Goal: Task Accomplishment & Management: Use online tool/utility

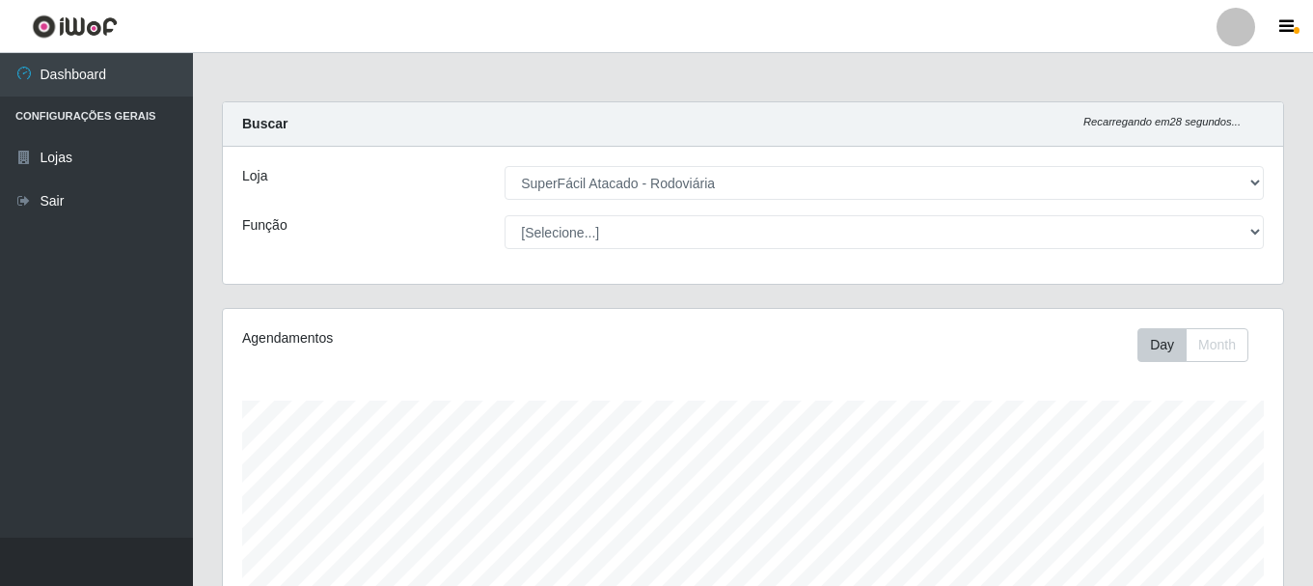
select select "400"
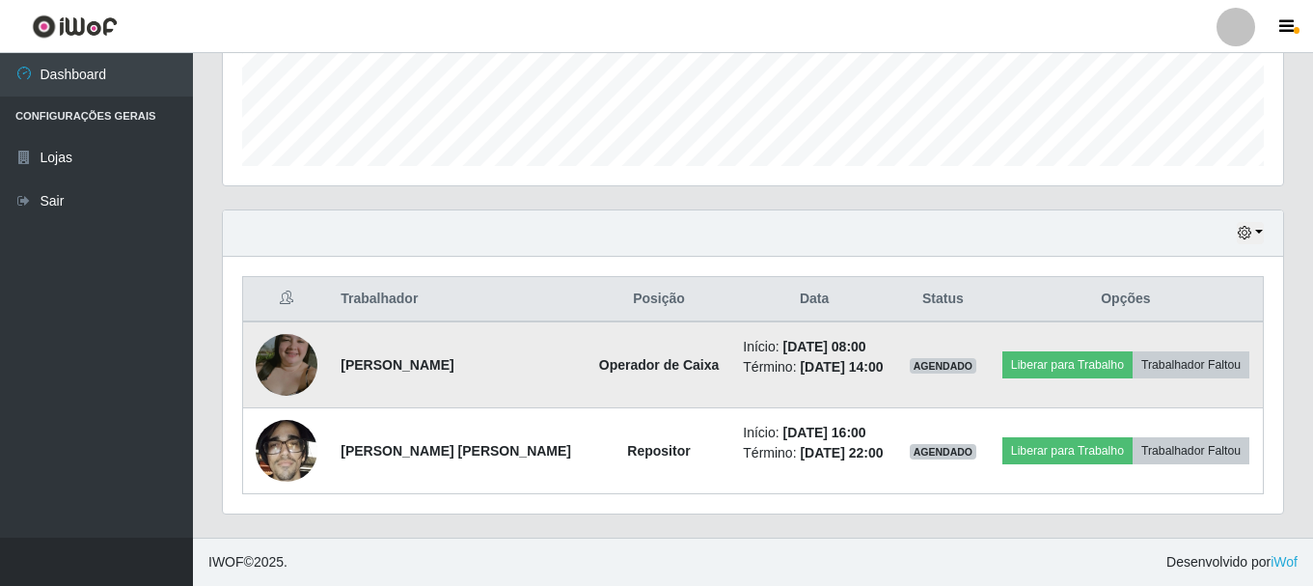
scroll to position [400, 1060]
click at [1052, 373] on button "Liberar para Trabalho" at bounding box center [1067, 364] width 130 height 27
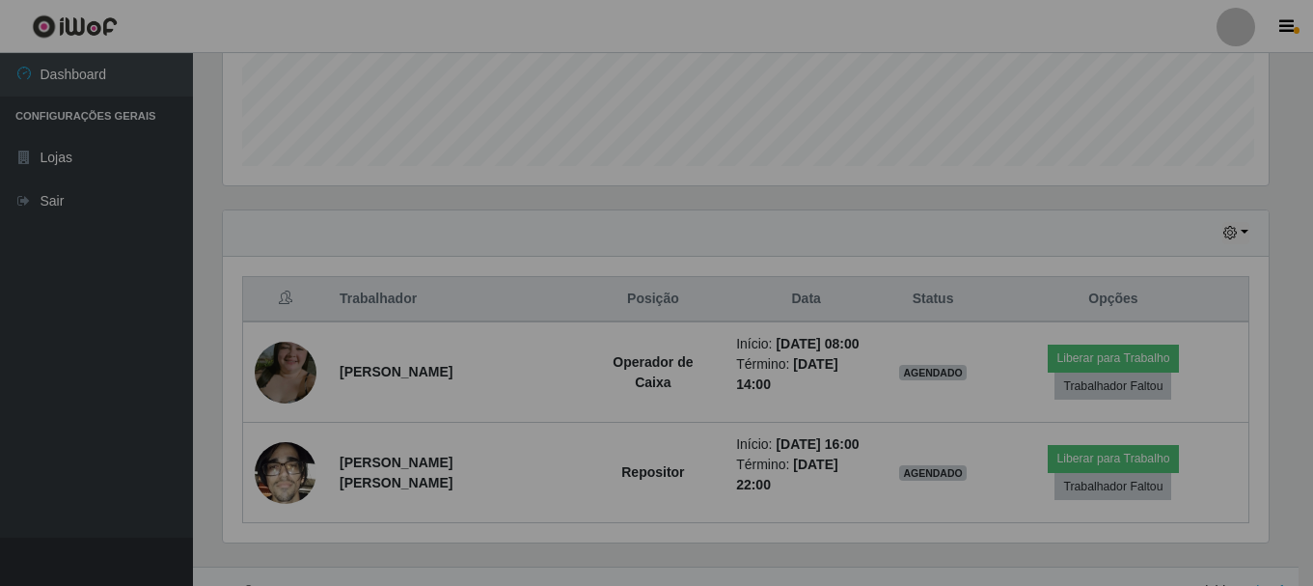
click at [1027, 362] on div "Atenção! × Ao liberar para trabalho o contador de horas já inicia. Deseja conti…" at bounding box center [656, 293] width 1313 height 586
click at [1048, 365] on button "Liberar para Trabalho" at bounding box center [1113, 357] width 130 height 27
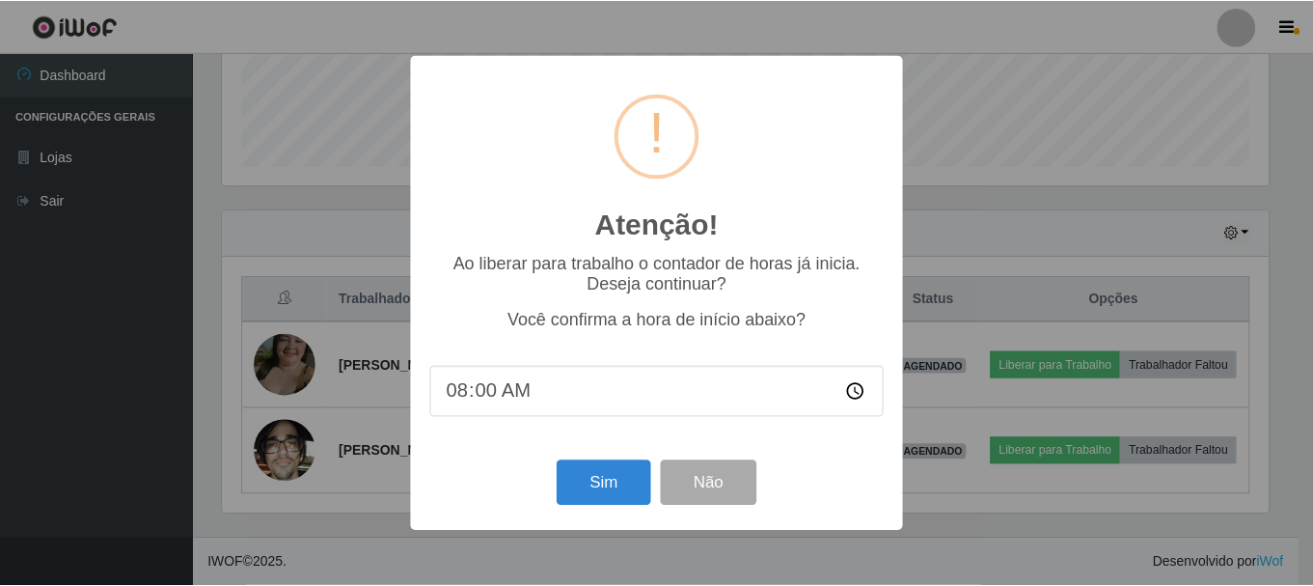
scroll to position [400, 1051]
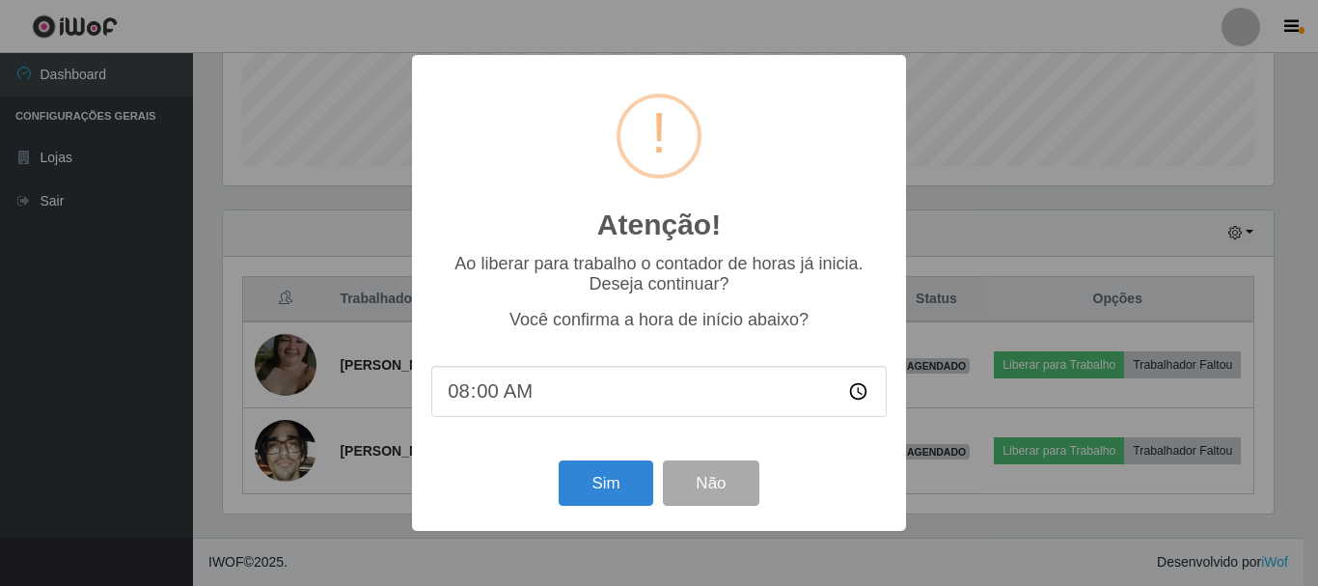
click at [1024, 365] on div "Atenção! × Ao liberar para trabalho o contador de horas já inicia. Deseja conti…" at bounding box center [659, 293] width 1318 height 586
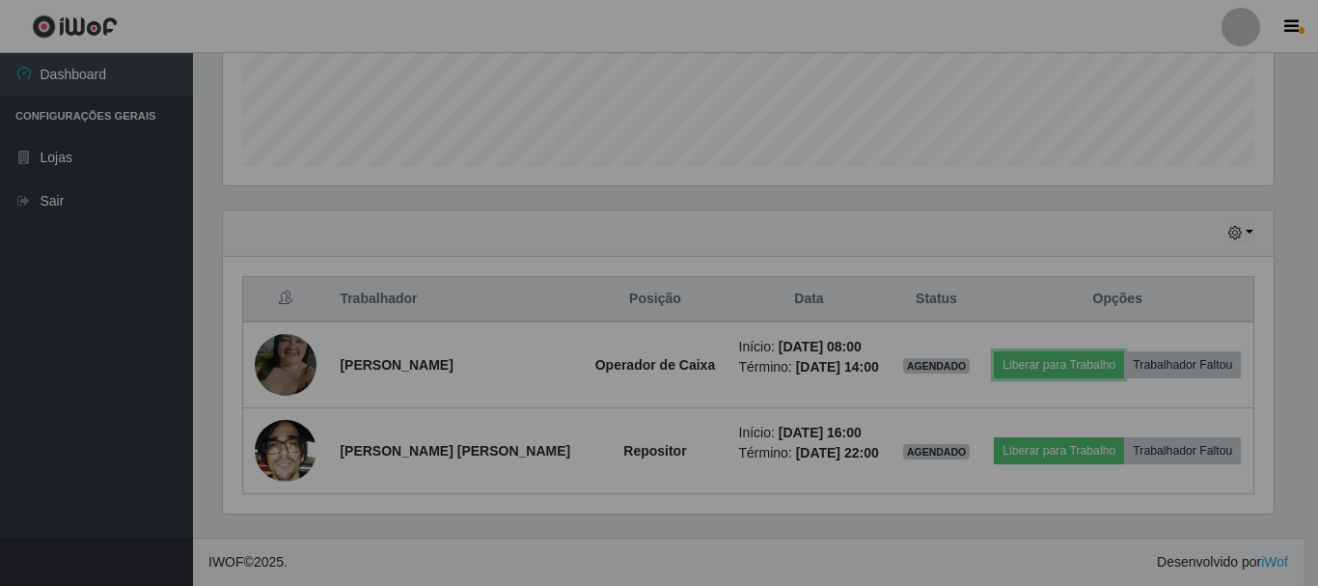
scroll to position [400, 1060]
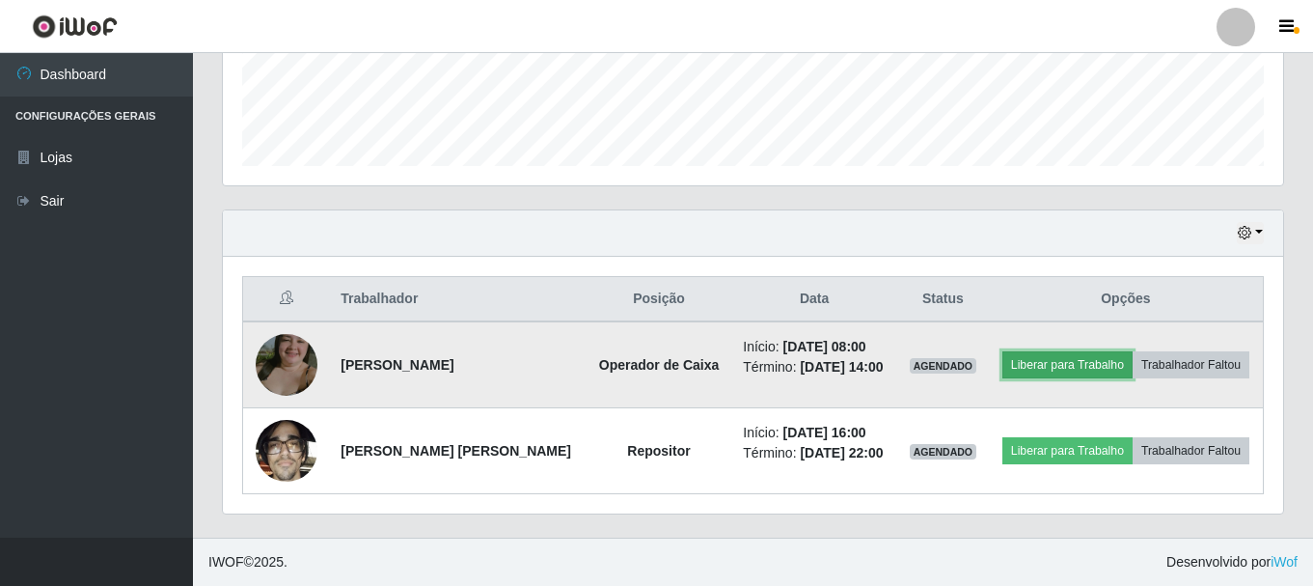
click at [1018, 364] on button "Liberar para Trabalho" at bounding box center [1067, 364] width 130 height 27
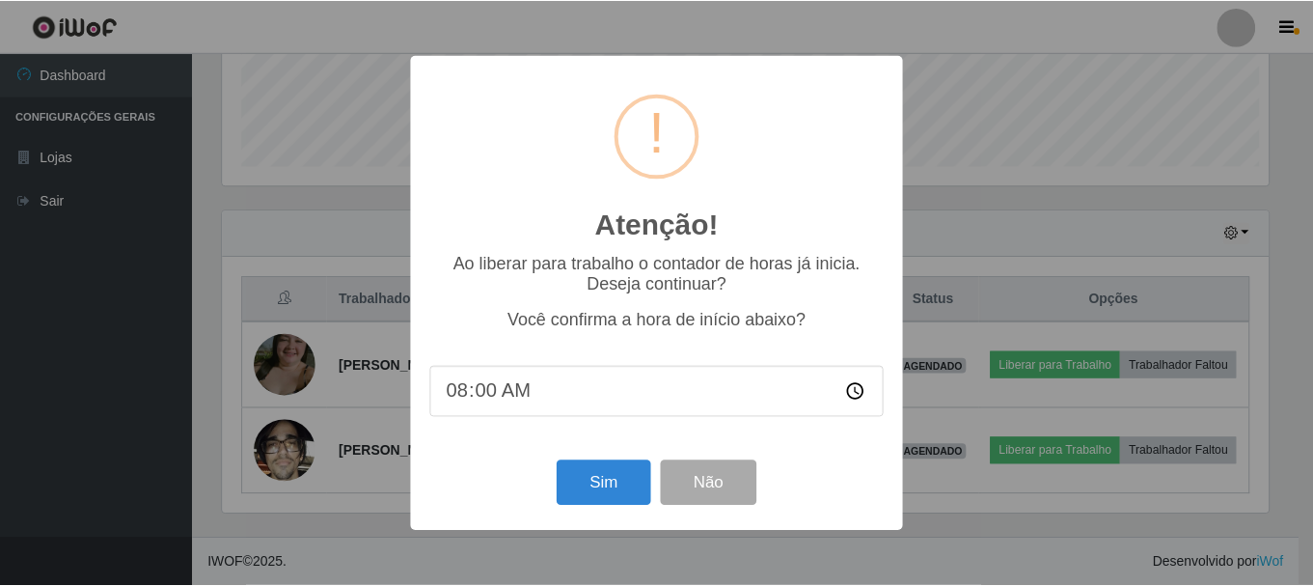
scroll to position [400, 1051]
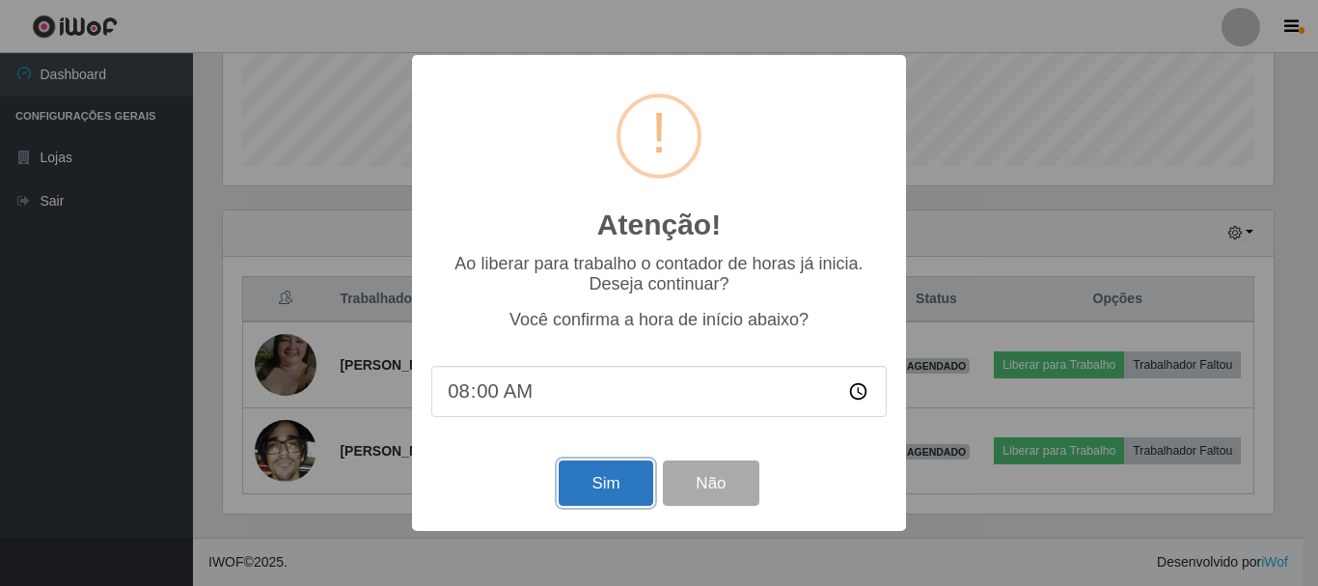
click at [595, 489] on button "Sim" at bounding box center [606, 482] width 94 height 45
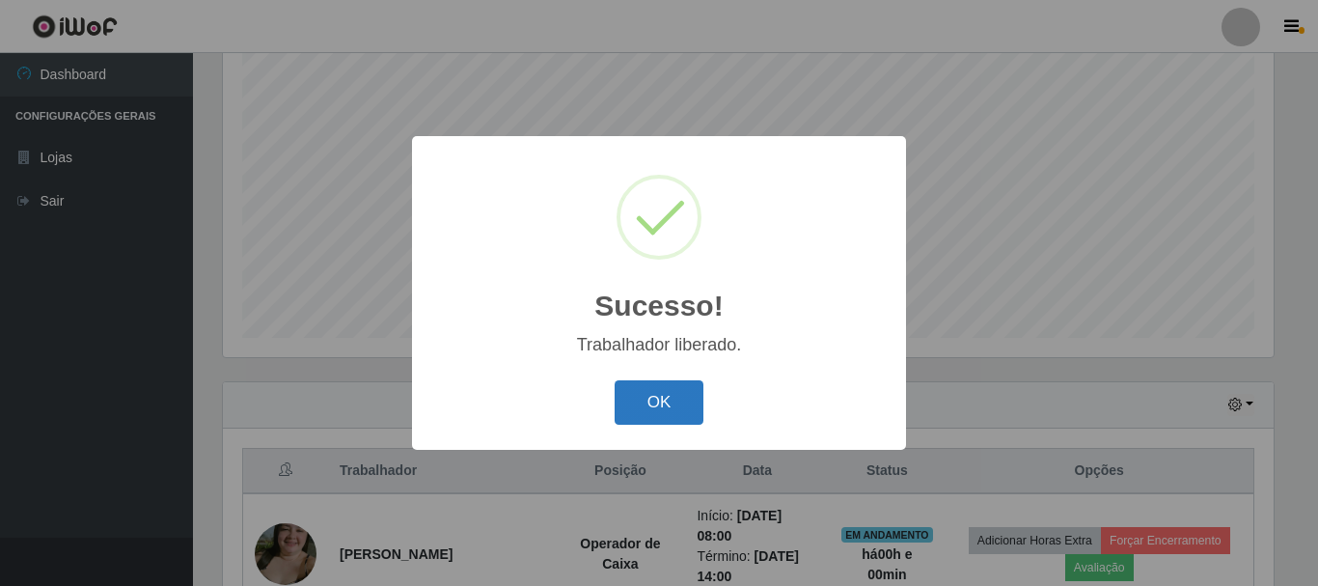
click at [664, 394] on button "OK" at bounding box center [660, 402] width 90 height 45
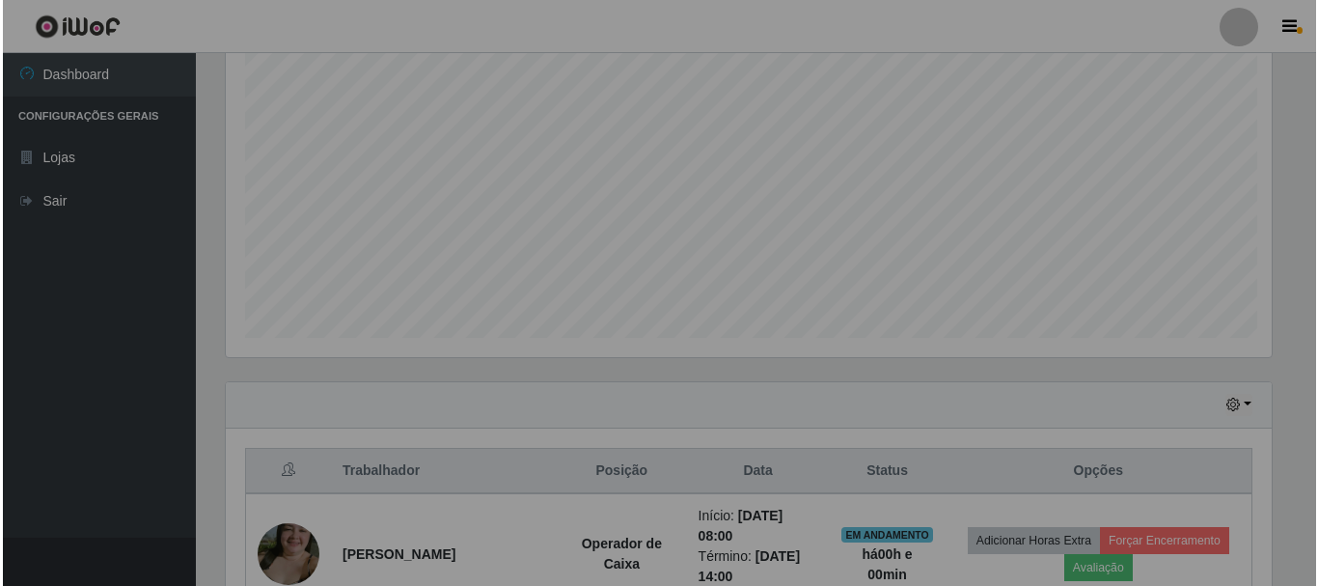
scroll to position [400, 1060]
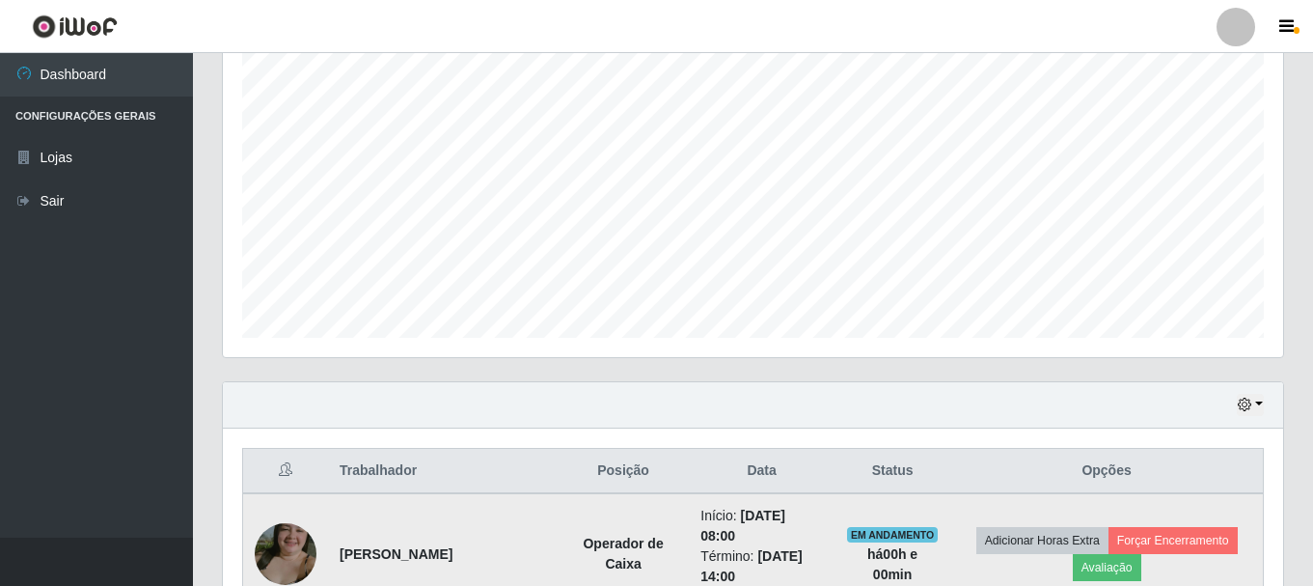
click at [297, 541] on img at bounding box center [286, 554] width 62 height 110
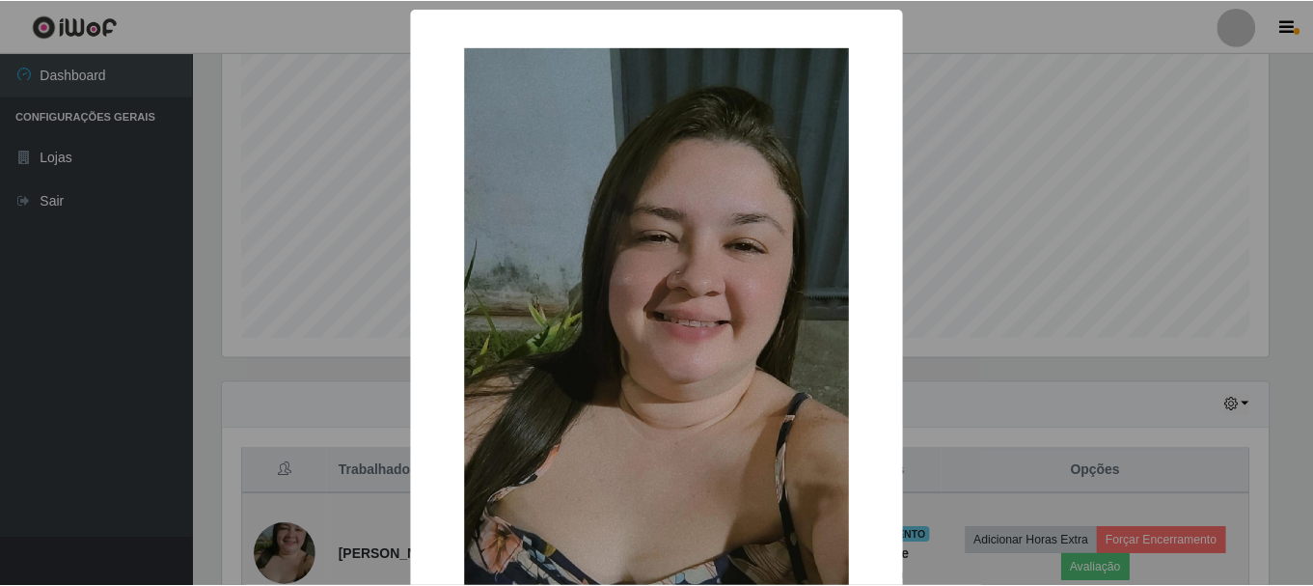
scroll to position [400, 1051]
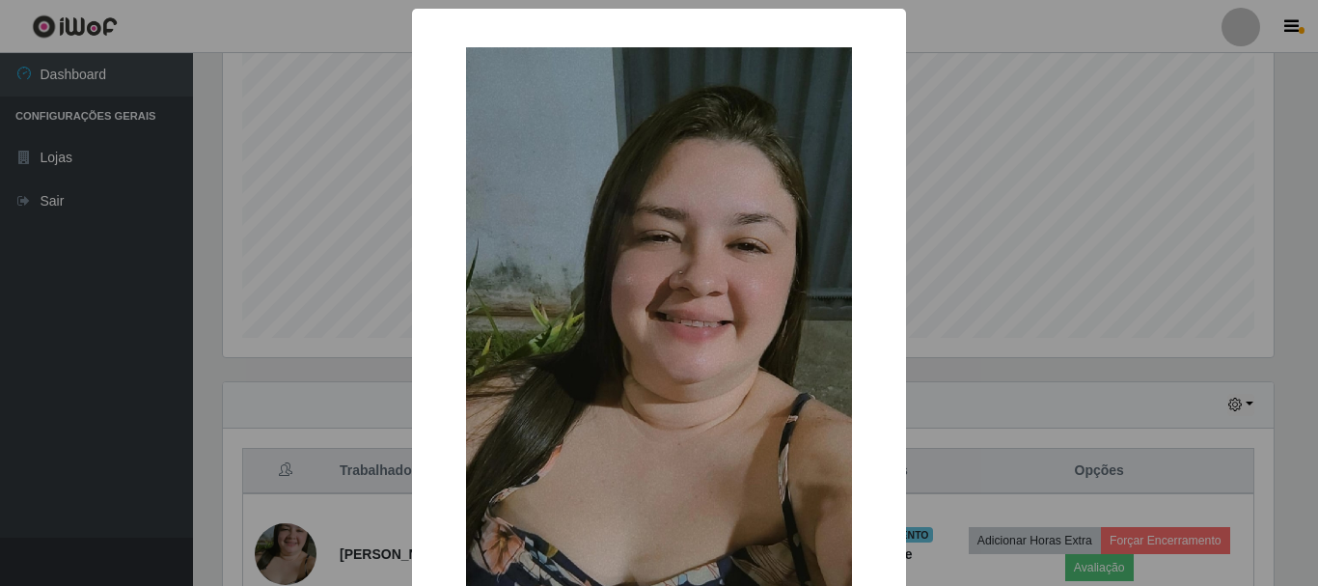
click at [95, 418] on div "× OK Cancel" at bounding box center [659, 293] width 1318 height 586
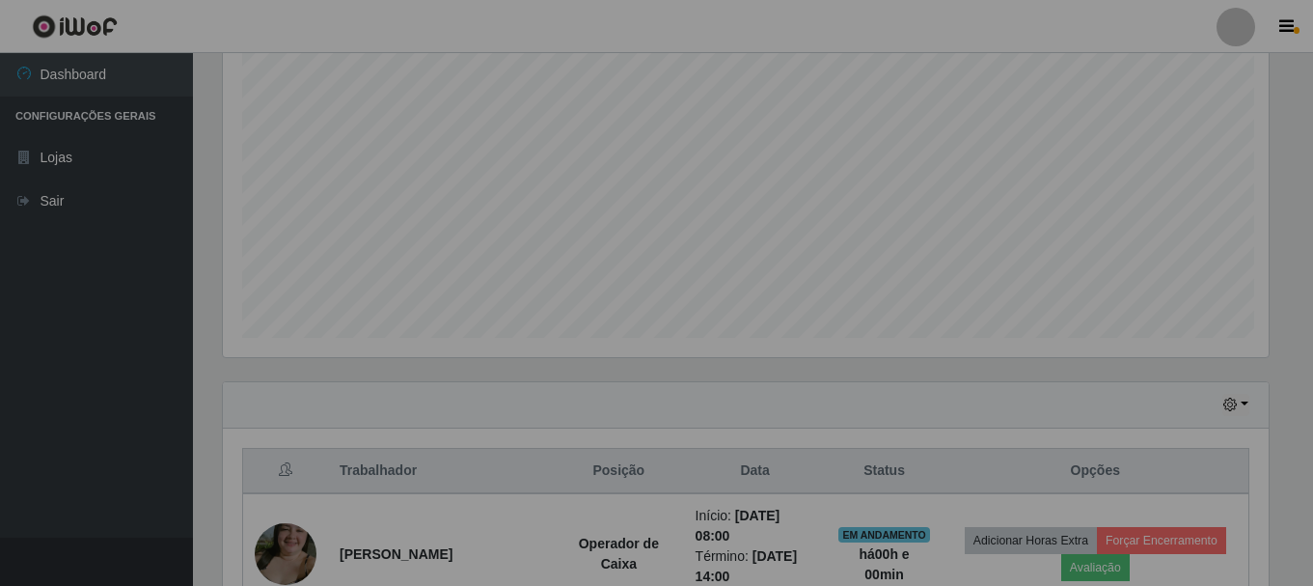
scroll to position [400, 1060]
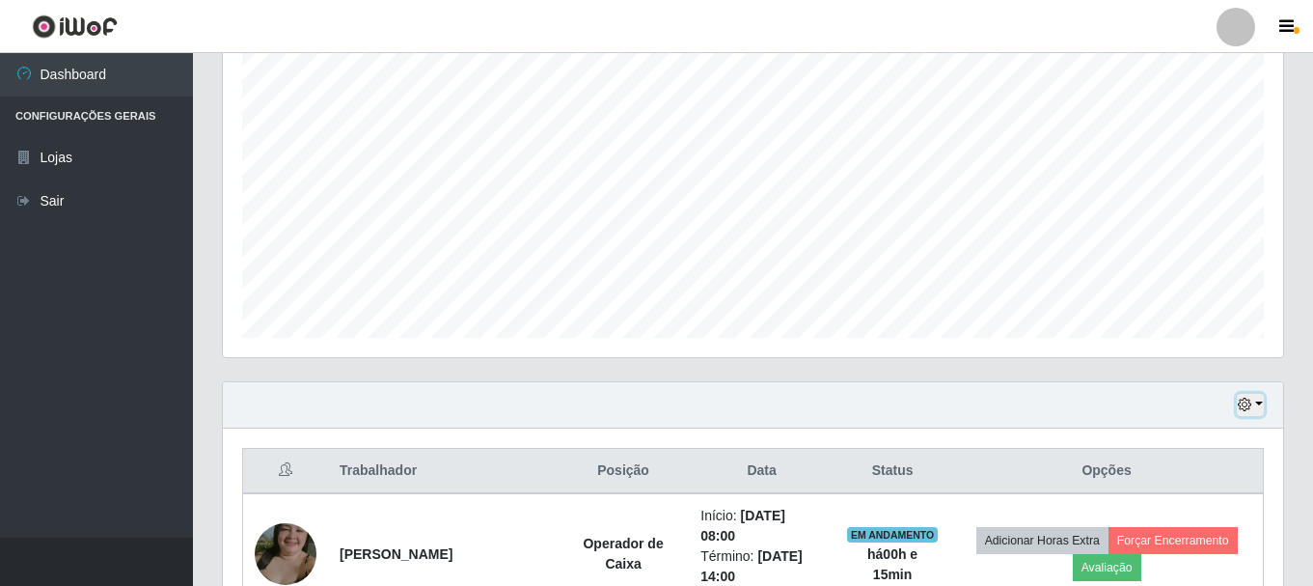
click at [1243, 404] on icon "button" at bounding box center [1245, 404] width 14 height 14
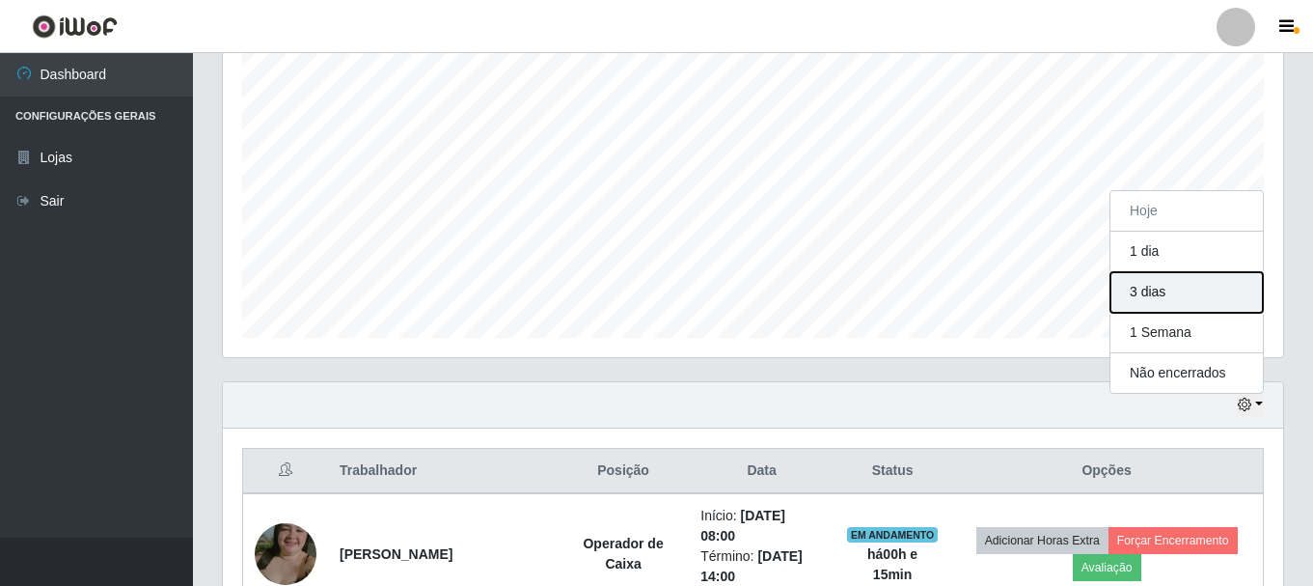
click at [1122, 295] on button "3 dias" at bounding box center [1186, 292] width 152 height 41
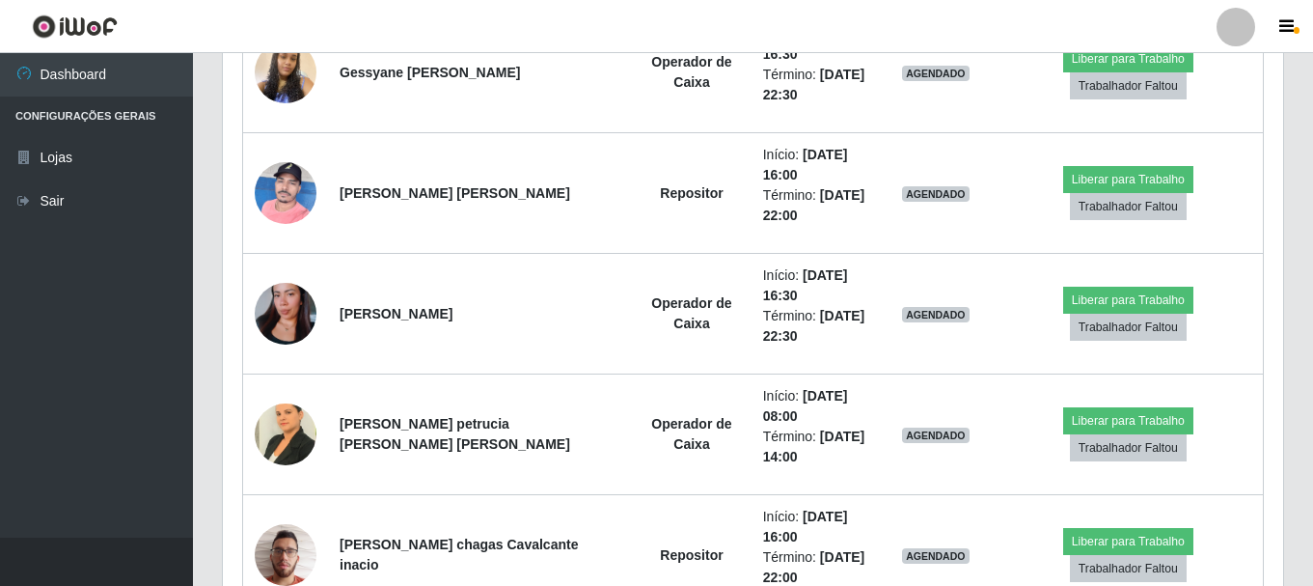
scroll to position [1317, 0]
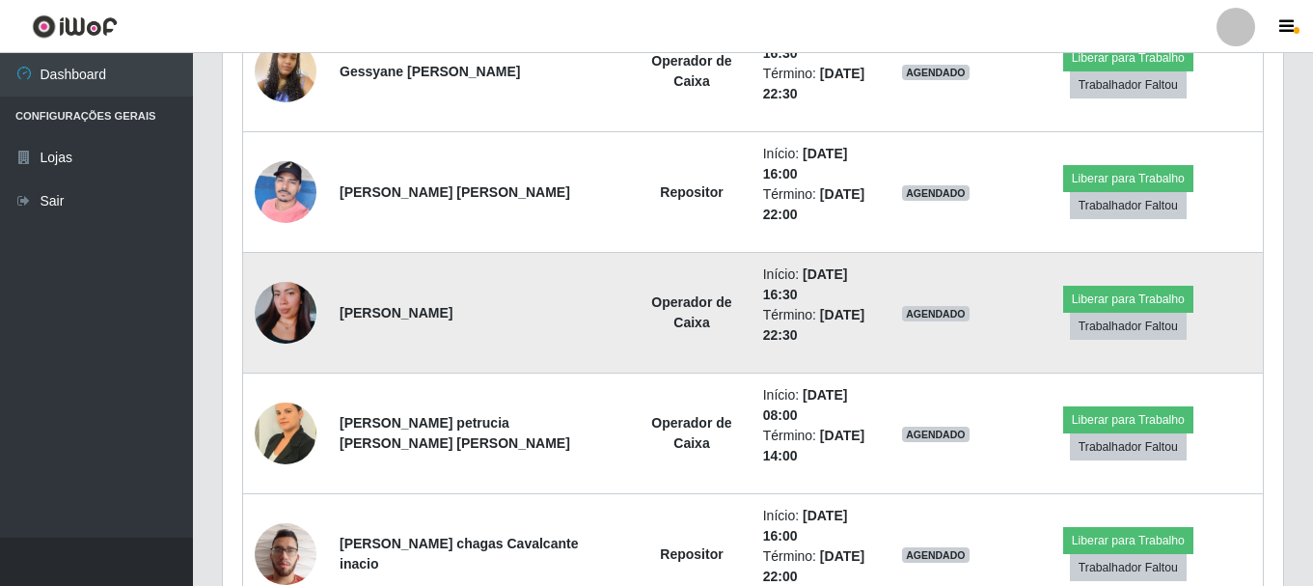
click at [282, 319] on img at bounding box center [286, 313] width 62 height 110
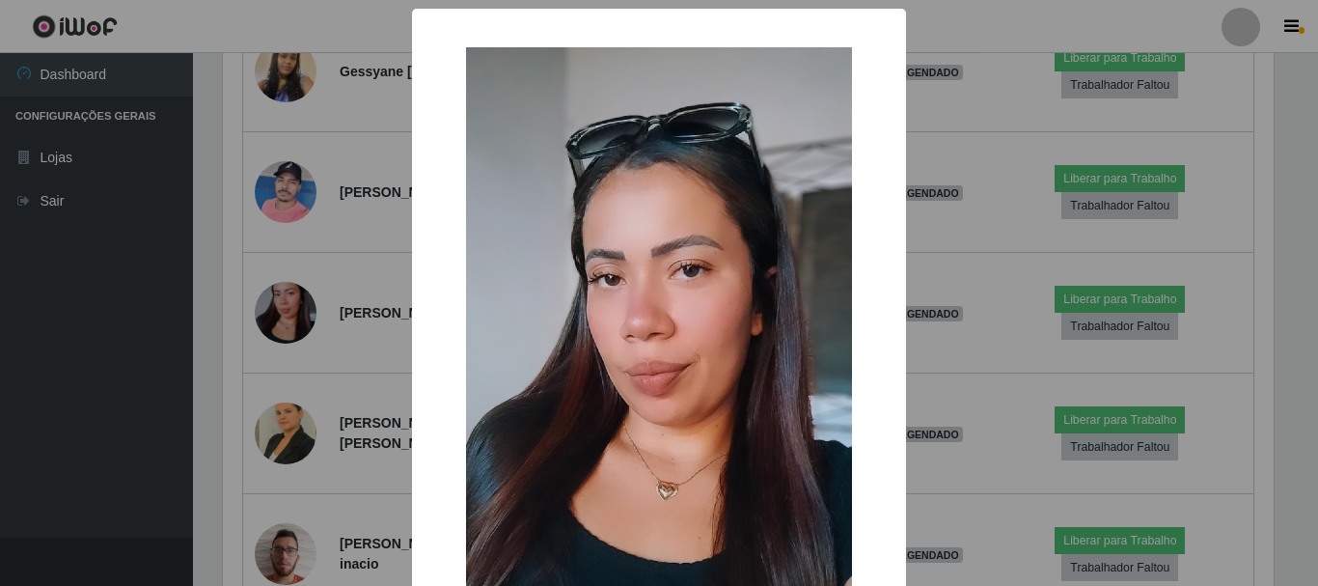
click at [43, 322] on div "× OK Cancel" at bounding box center [659, 293] width 1318 height 586
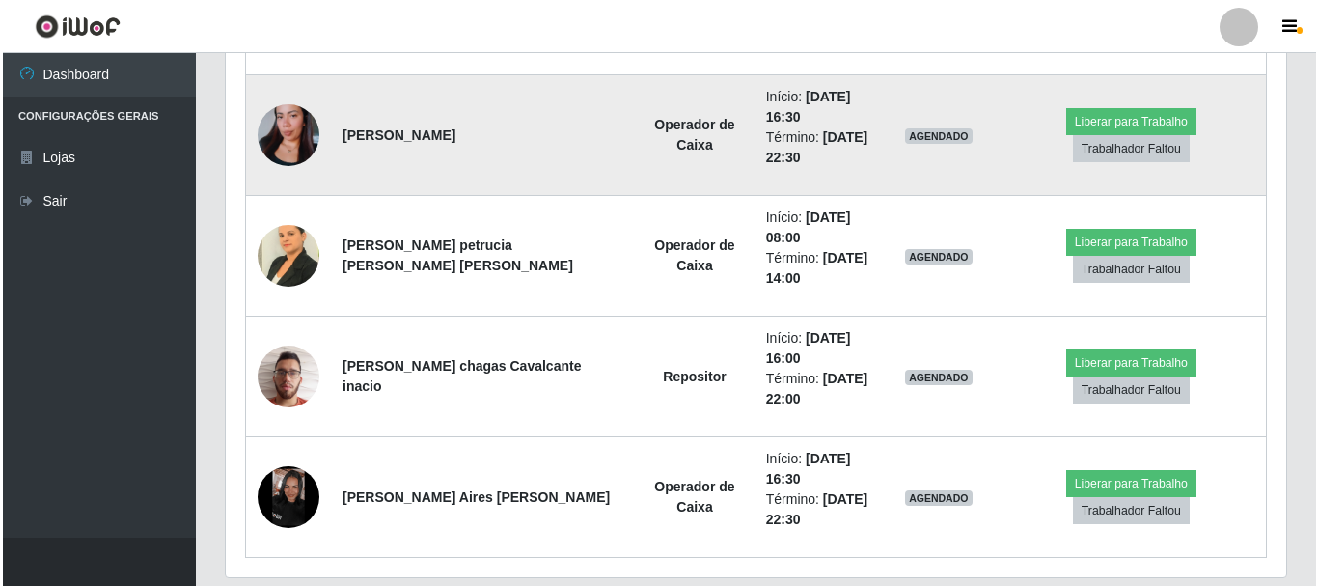
scroll to position [1510, 0]
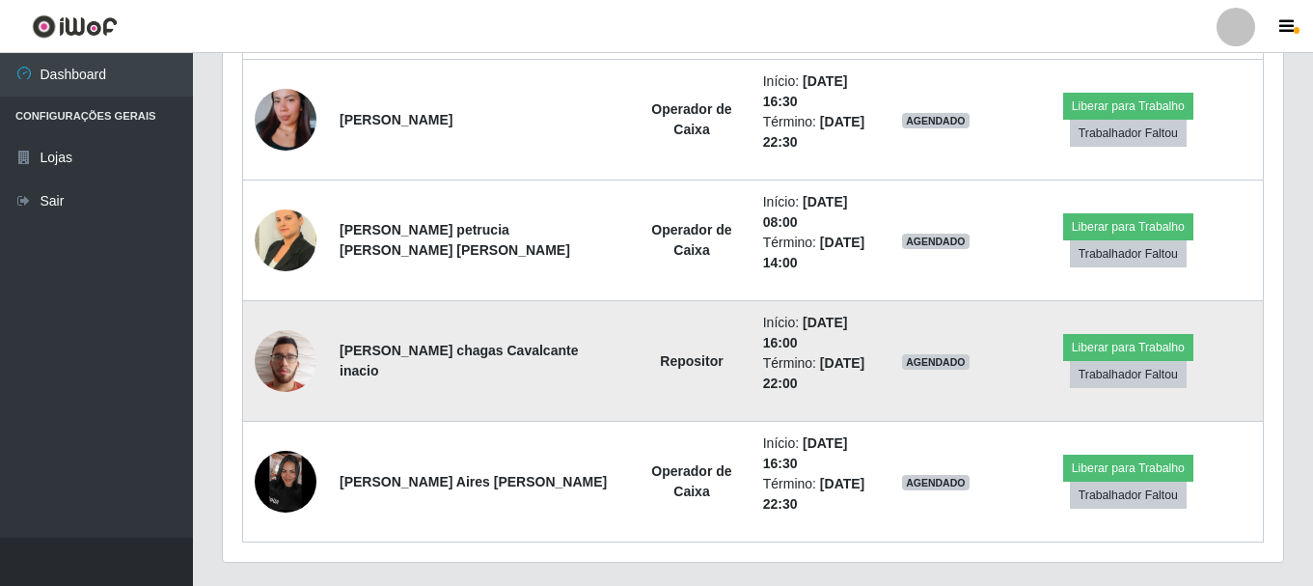
click at [279, 367] on img at bounding box center [286, 360] width 62 height 82
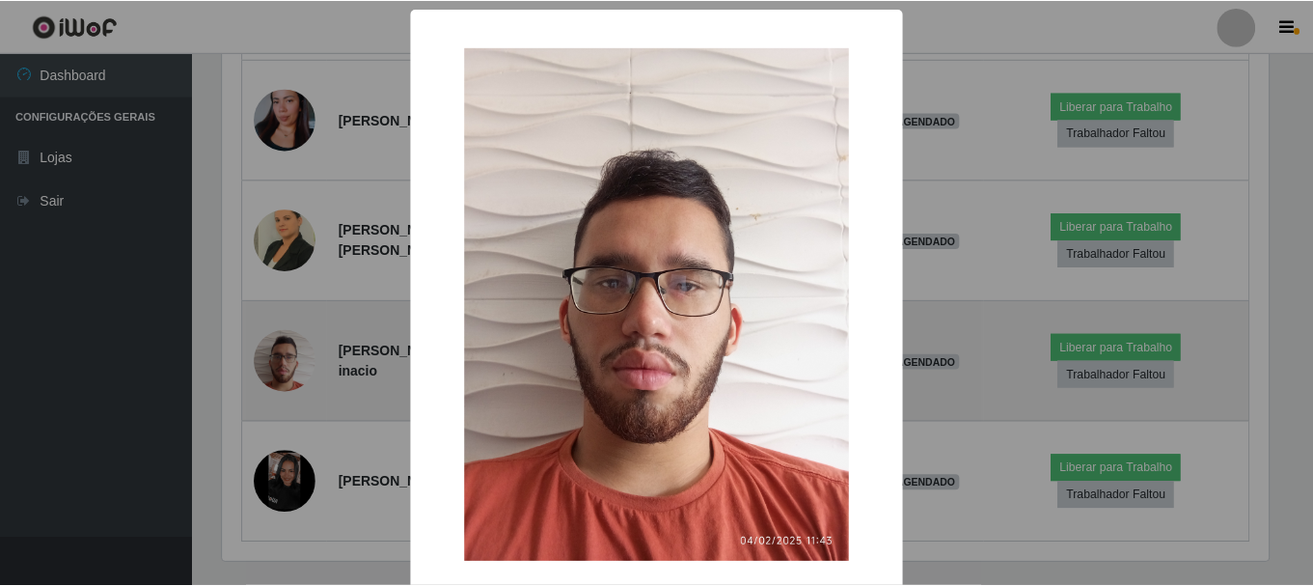
scroll to position [400, 1051]
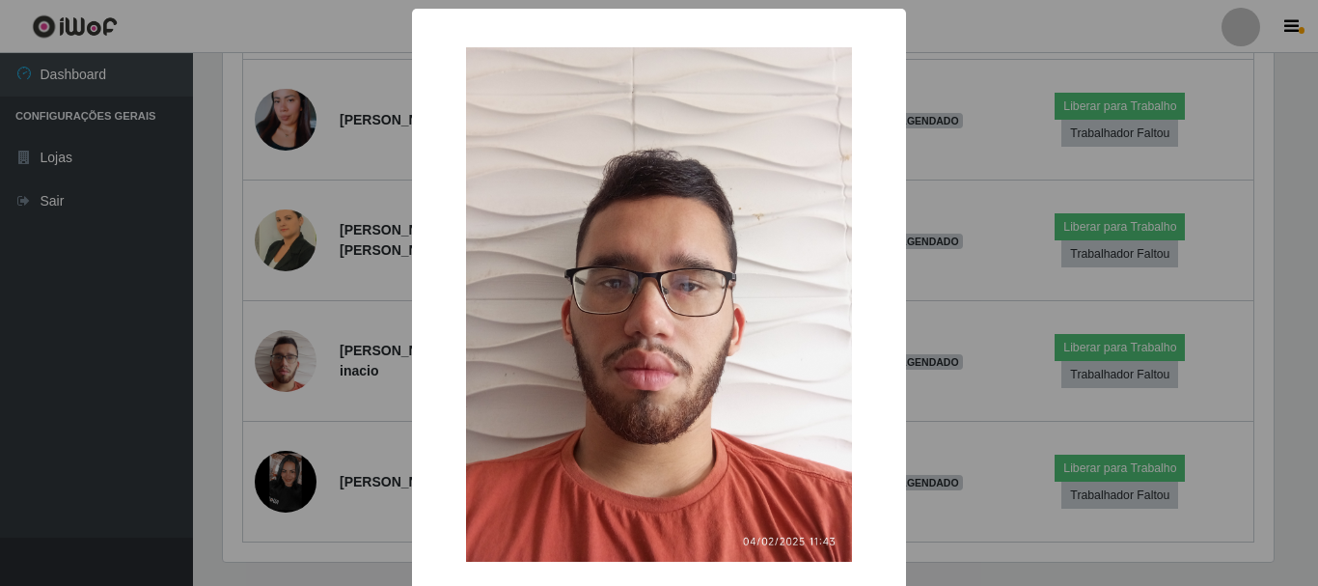
click at [126, 376] on div "× OK Cancel" at bounding box center [659, 293] width 1318 height 586
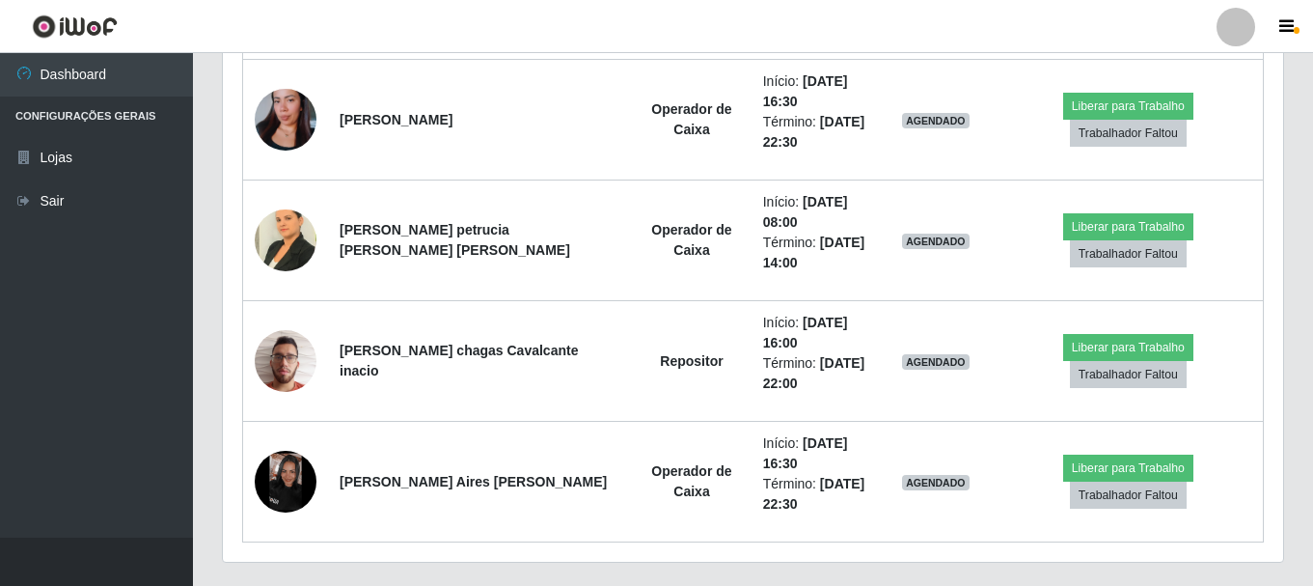
scroll to position [400, 1060]
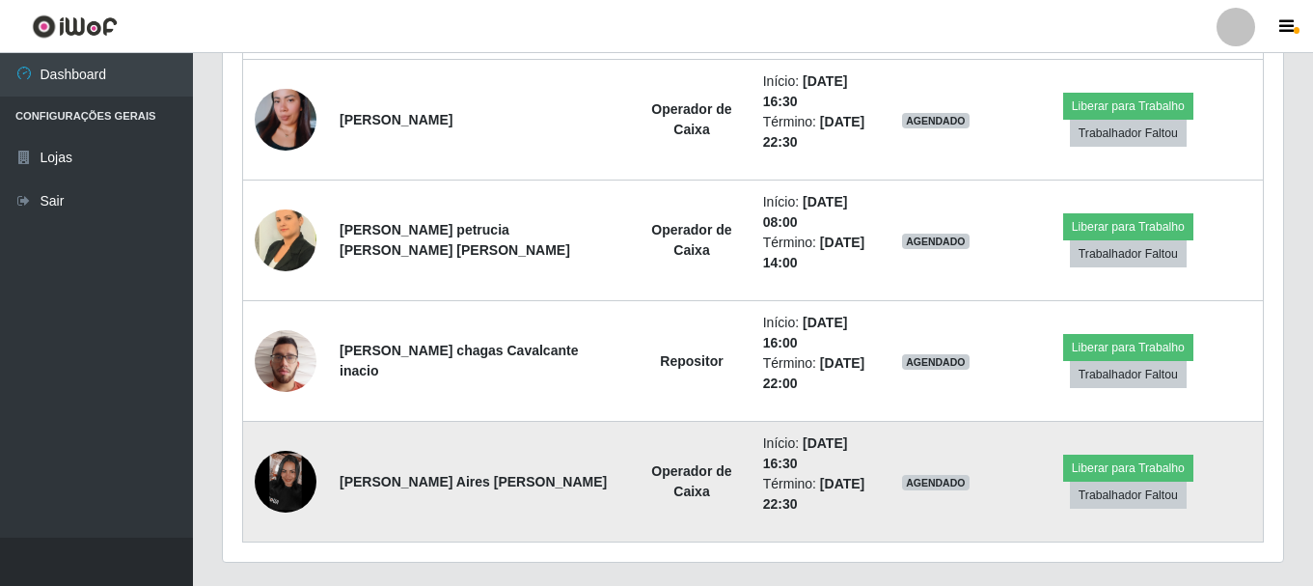
click at [290, 468] on img at bounding box center [286, 482] width 62 height 62
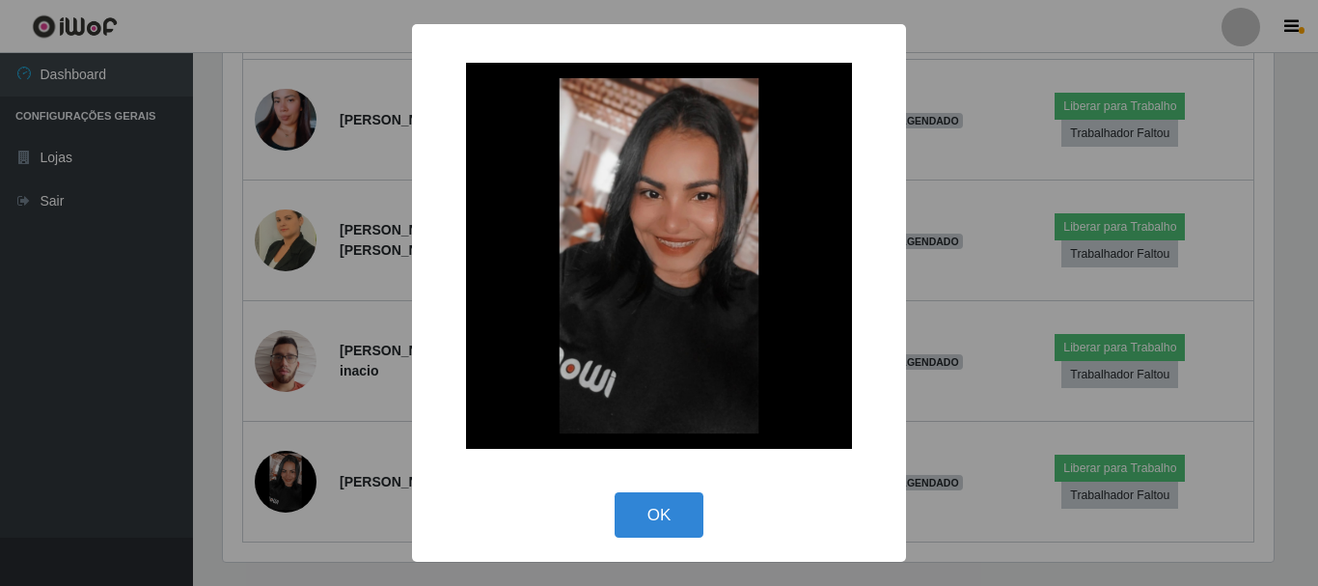
click at [68, 415] on div "× OK Cancel" at bounding box center [659, 293] width 1318 height 586
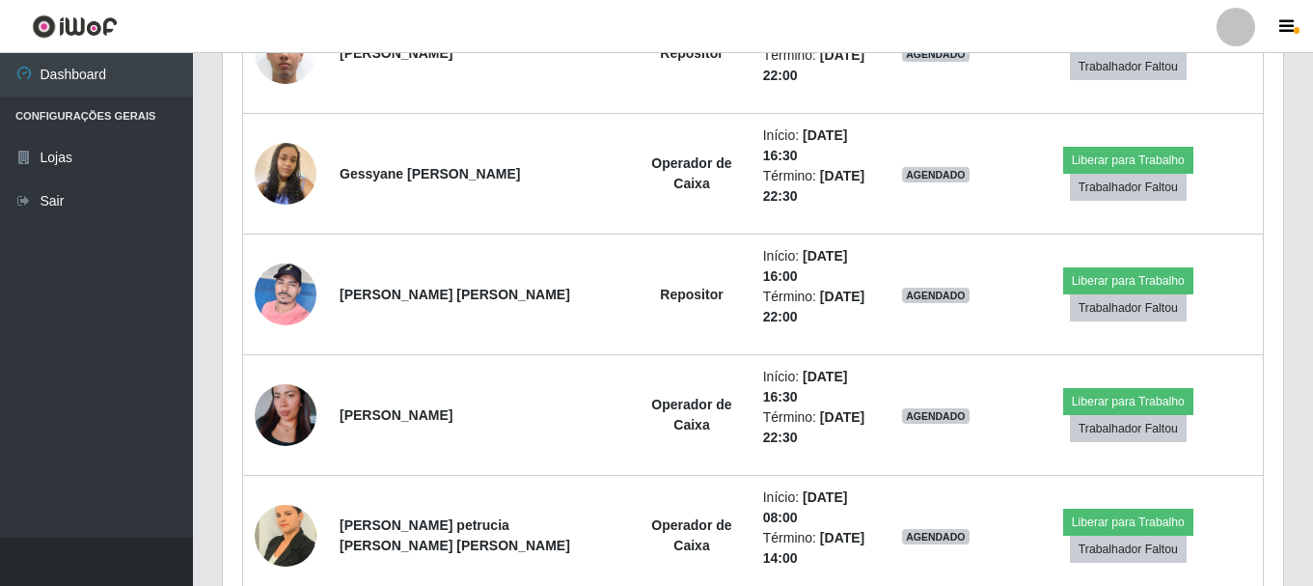
scroll to position [1172, 0]
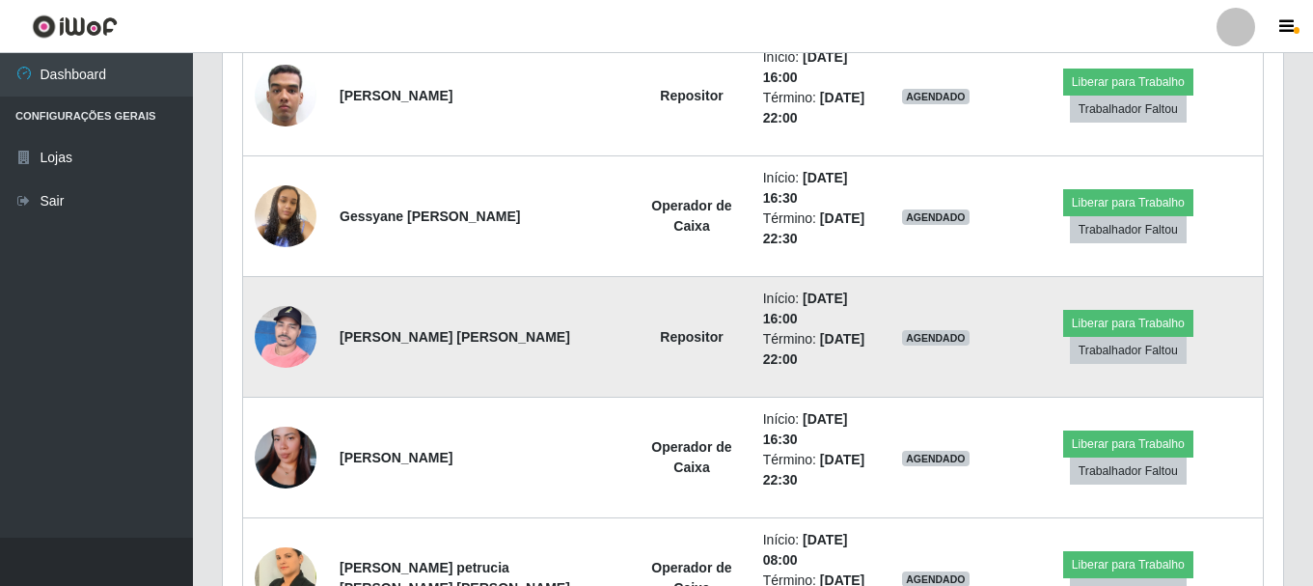
click at [279, 325] on img at bounding box center [286, 336] width 62 height 82
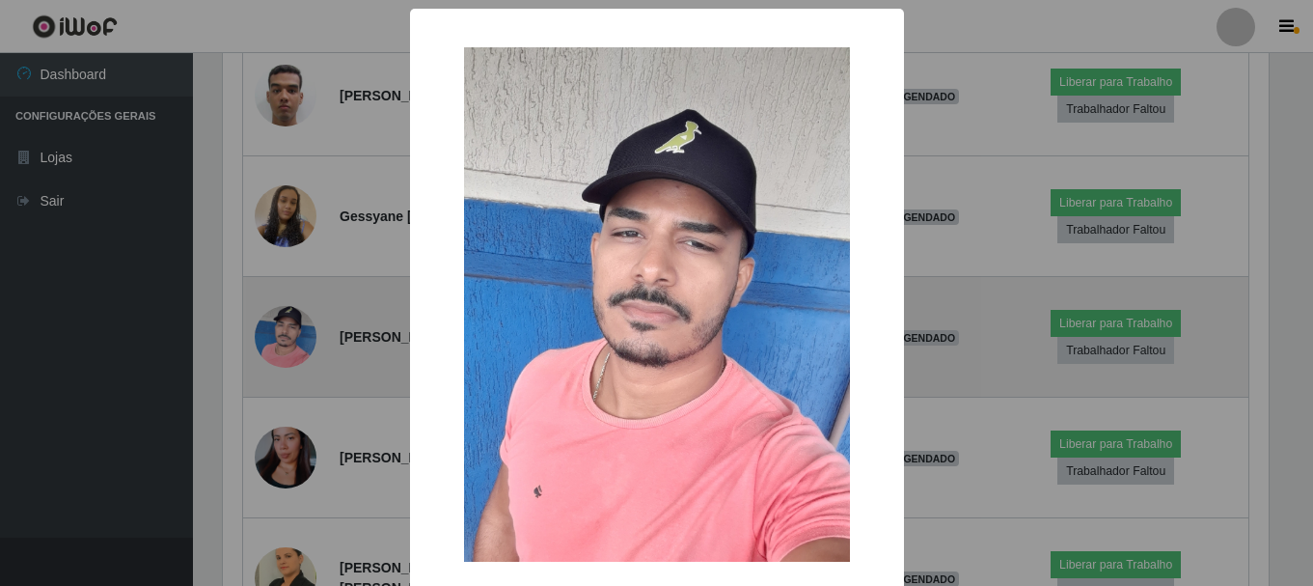
scroll to position [400, 1051]
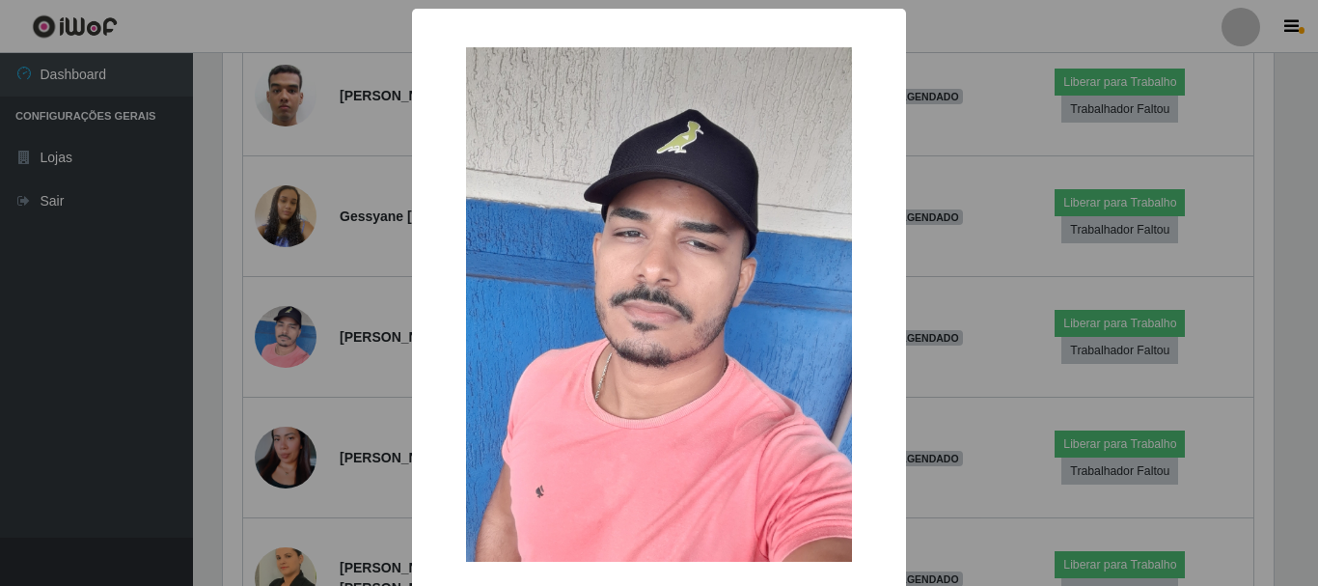
click at [143, 331] on div "× OK Cancel" at bounding box center [659, 293] width 1318 height 586
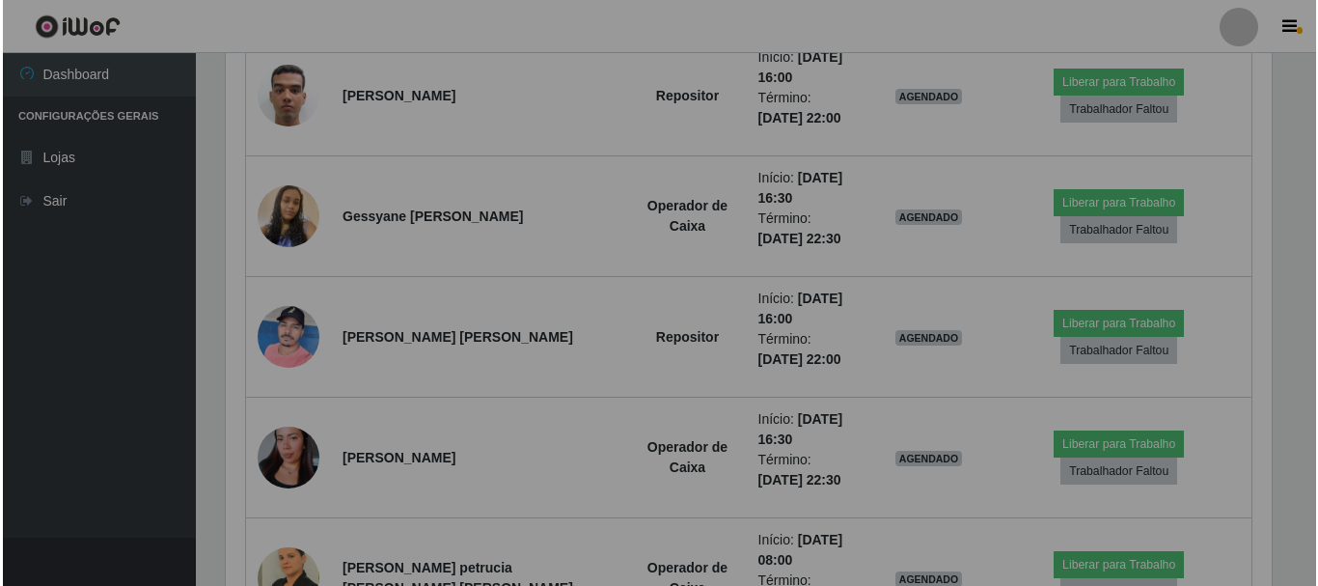
scroll to position [400, 1060]
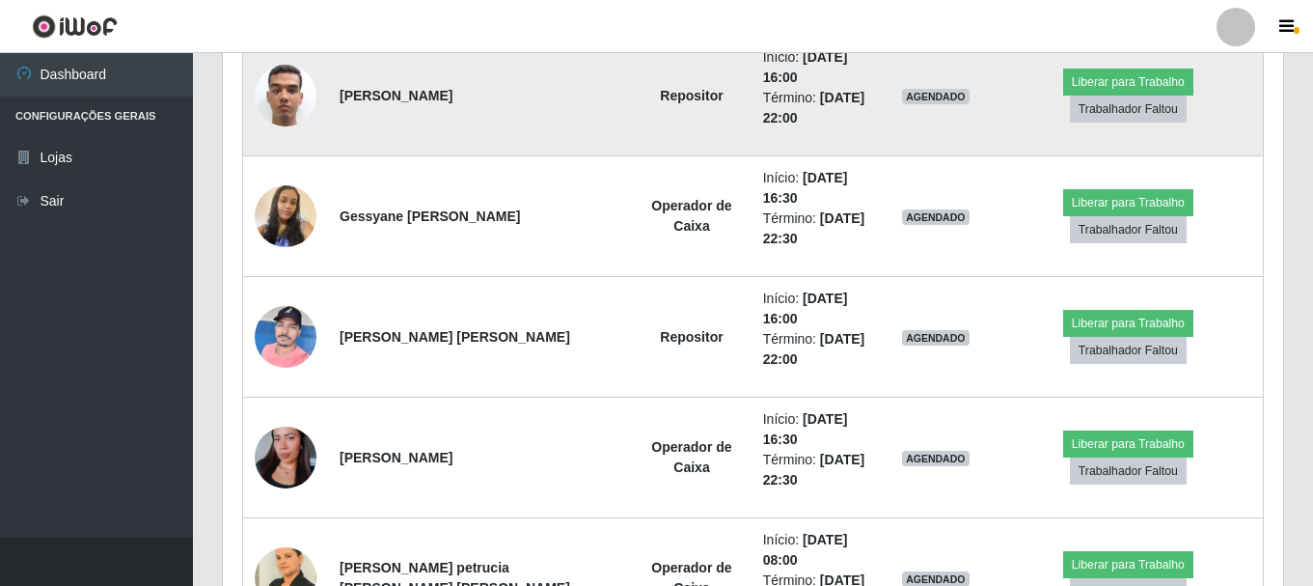
click at [275, 89] on img at bounding box center [286, 95] width 62 height 85
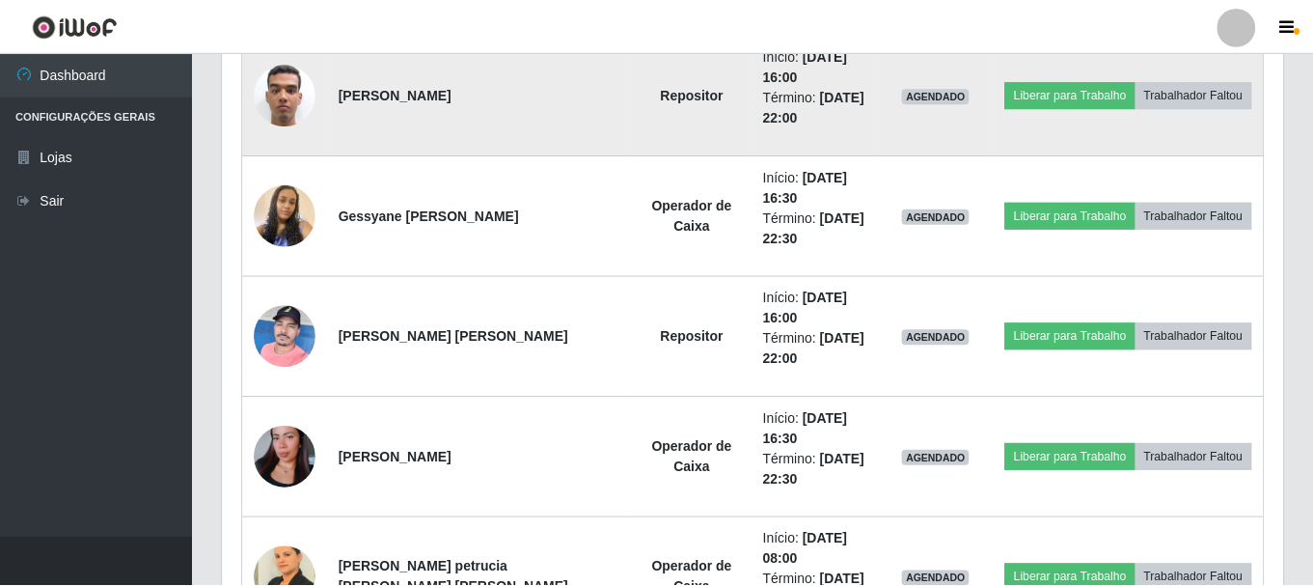
scroll to position [400, 1051]
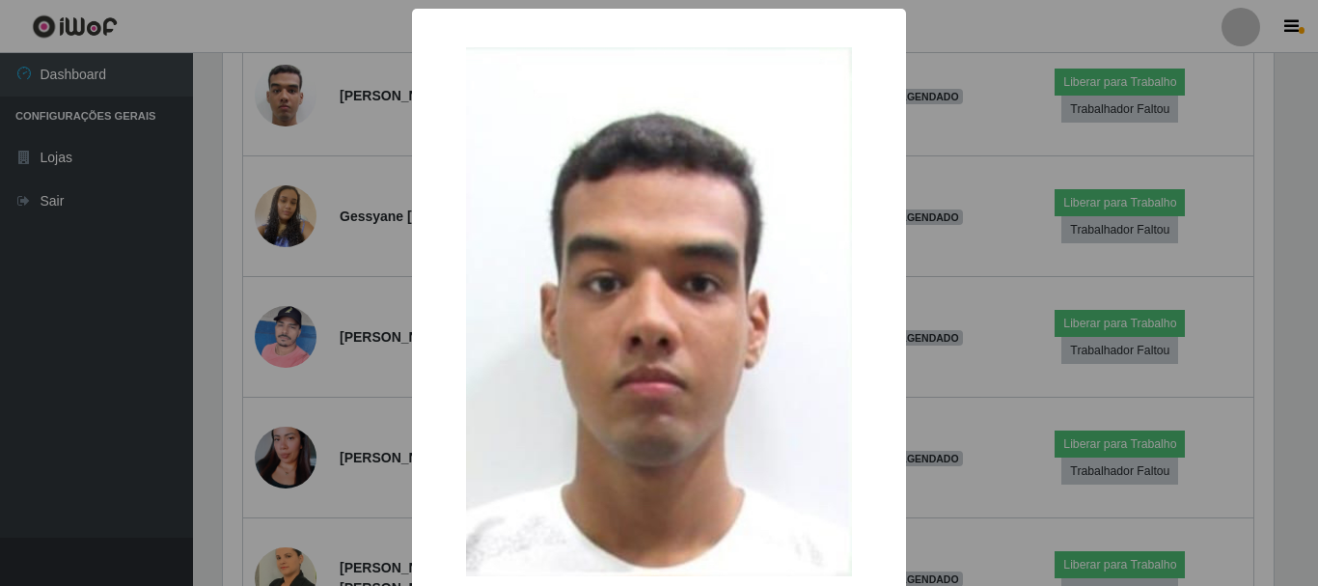
click at [46, 327] on div "× OK Cancel" at bounding box center [659, 293] width 1318 height 586
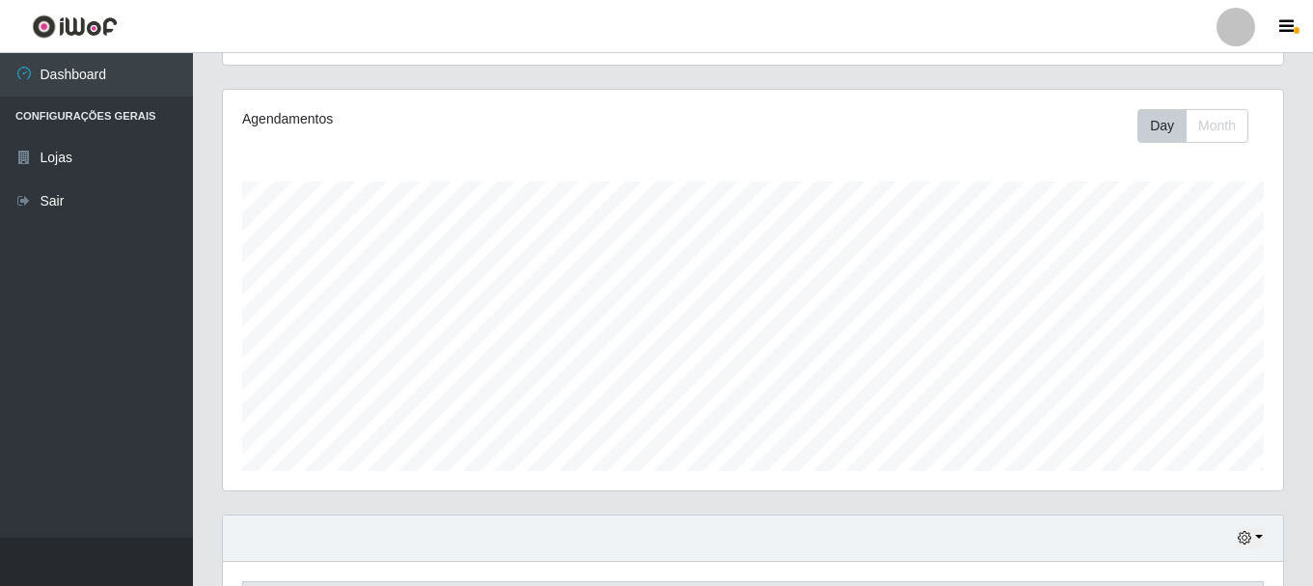
scroll to position [0, 0]
